Goal: Transaction & Acquisition: Book appointment/travel/reservation

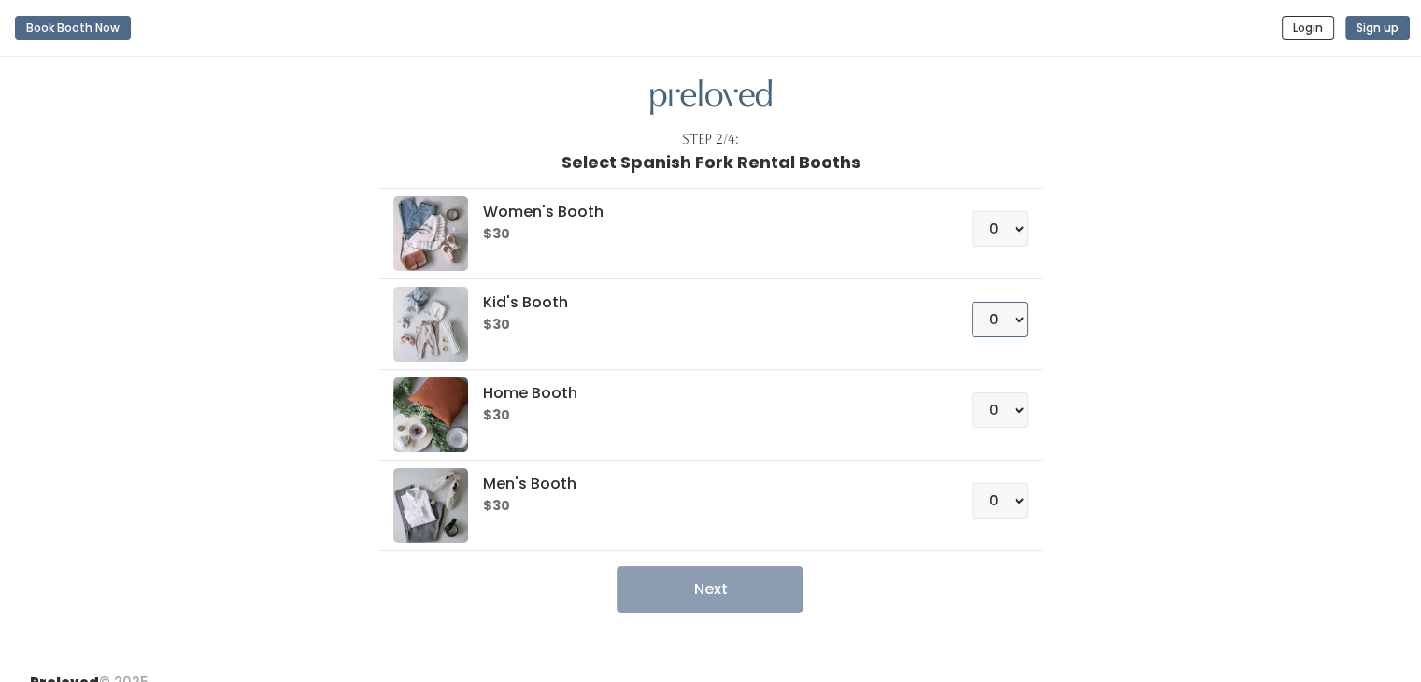
click at [998, 319] on select "0 1 2 3 4" at bounding box center [999, 319] width 56 height 35
select select "1"
click at [971, 302] on select "0 1 2 3 4" at bounding box center [999, 319] width 56 height 35
click at [724, 591] on button "Next" at bounding box center [709, 589] width 187 height 47
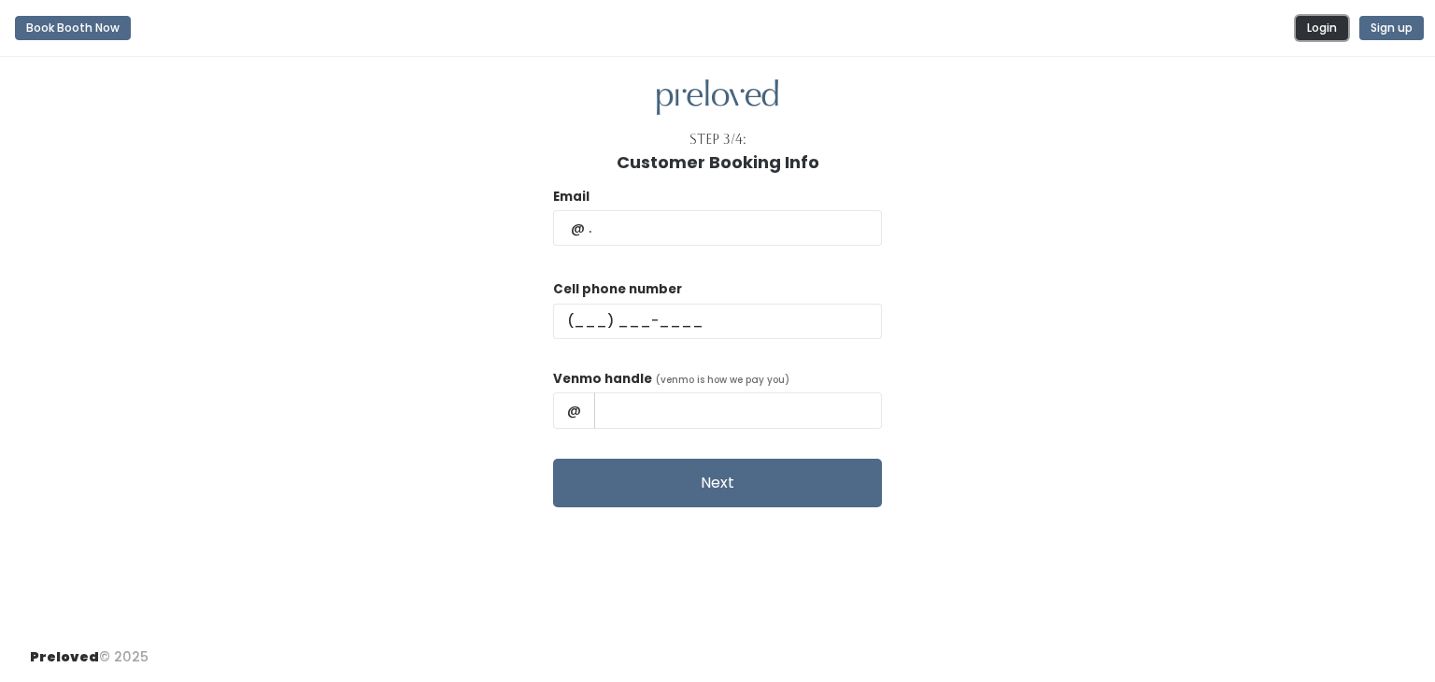
click at [1308, 37] on button "Login" at bounding box center [1322, 28] width 52 height 24
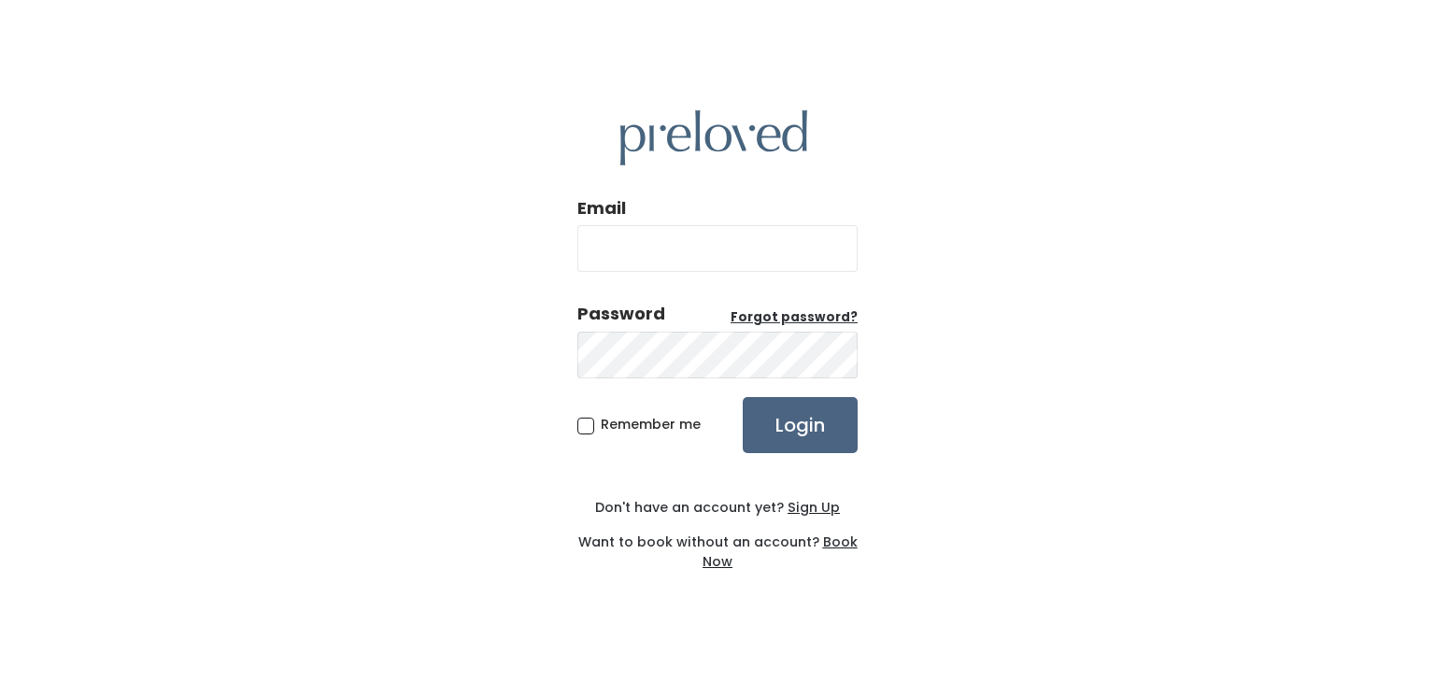
type input "[EMAIL_ADDRESS][DOMAIN_NAME]"
click at [825, 423] on input "Login" at bounding box center [800, 425] width 115 height 56
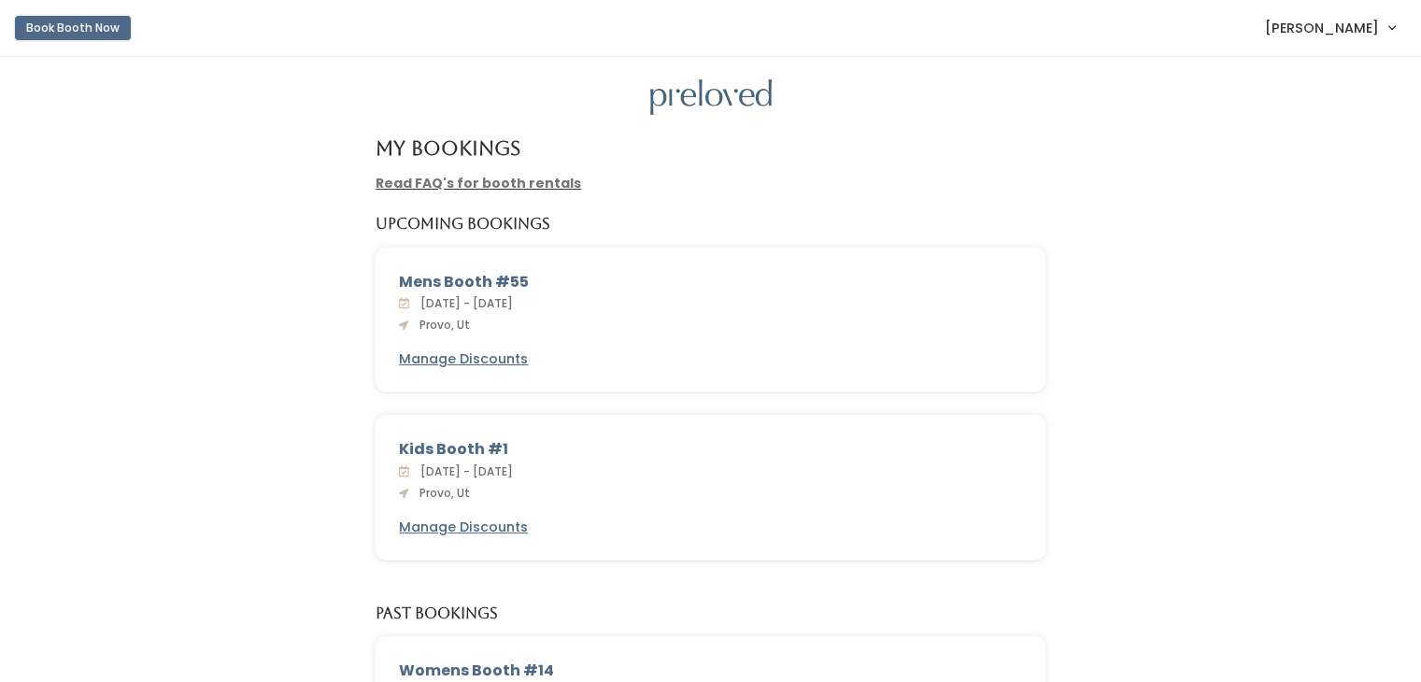
click at [73, 30] on button "Book Booth Now" at bounding box center [73, 28] width 116 height 24
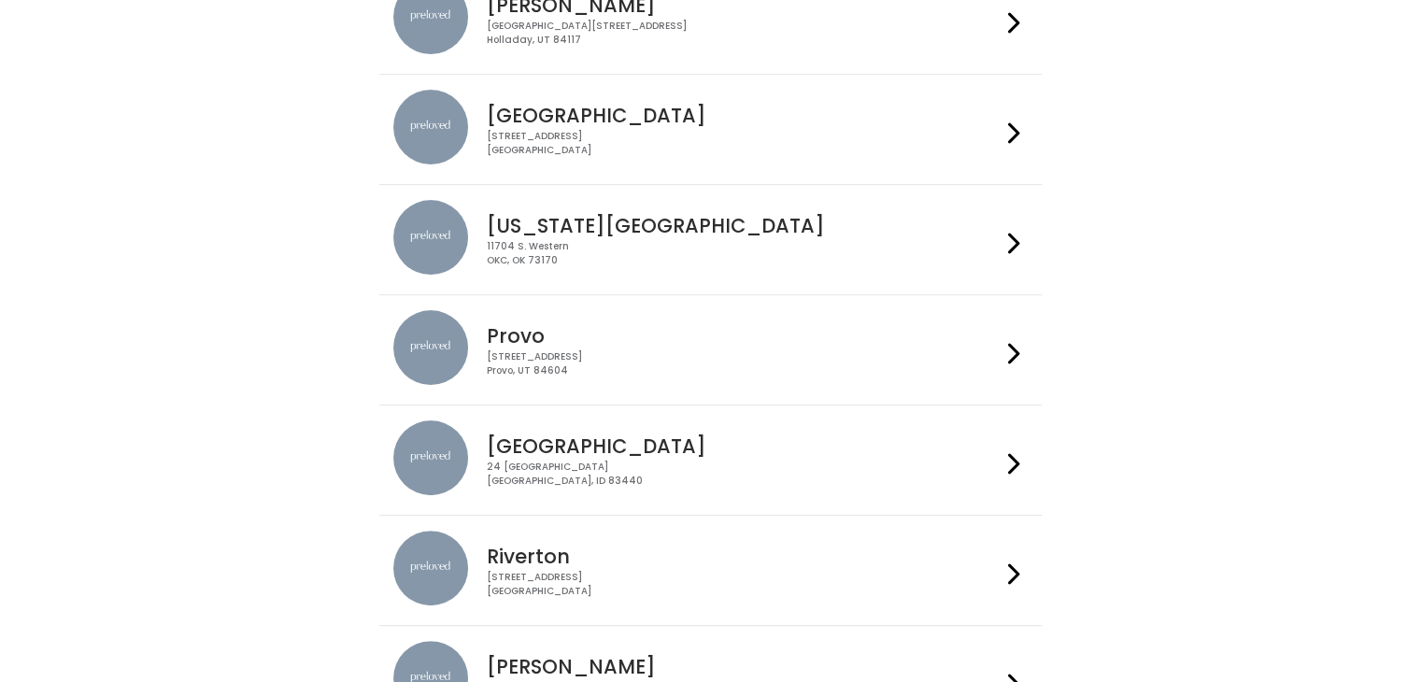
scroll to position [446, 0]
click at [882, 361] on div "230 W Cougar Blvd Provo, UT 84604" at bounding box center [744, 361] width 514 height 27
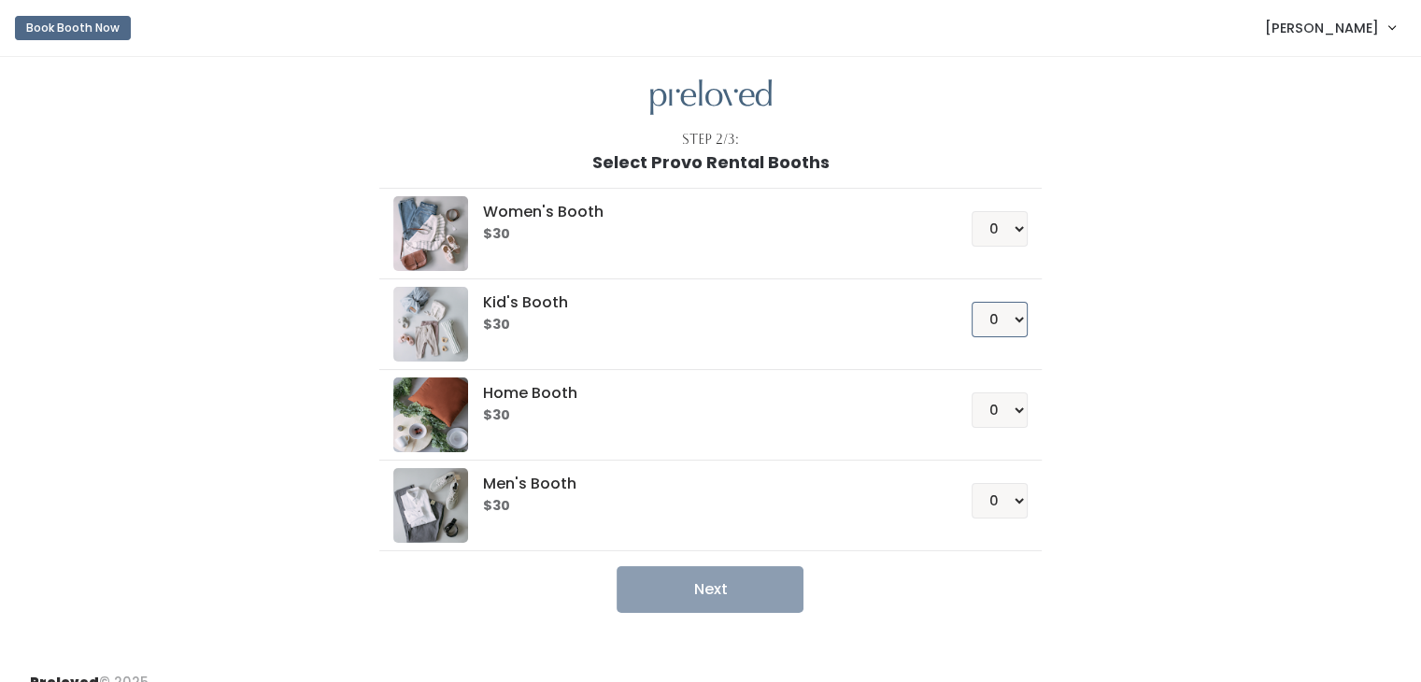
click at [1006, 321] on select "0 1 2 3 4" at bounding box center [999, 319] width 56 height 35
select select "1"
click at [971, 302] on select "0 1 2 3 4" at bounding box center [999, 319] width 56 height 35
click at [750, 581] on button "Next" at bounding box center [709, 589] width 187 height 47
